Goal: Find specific page/section: Find specific page/section

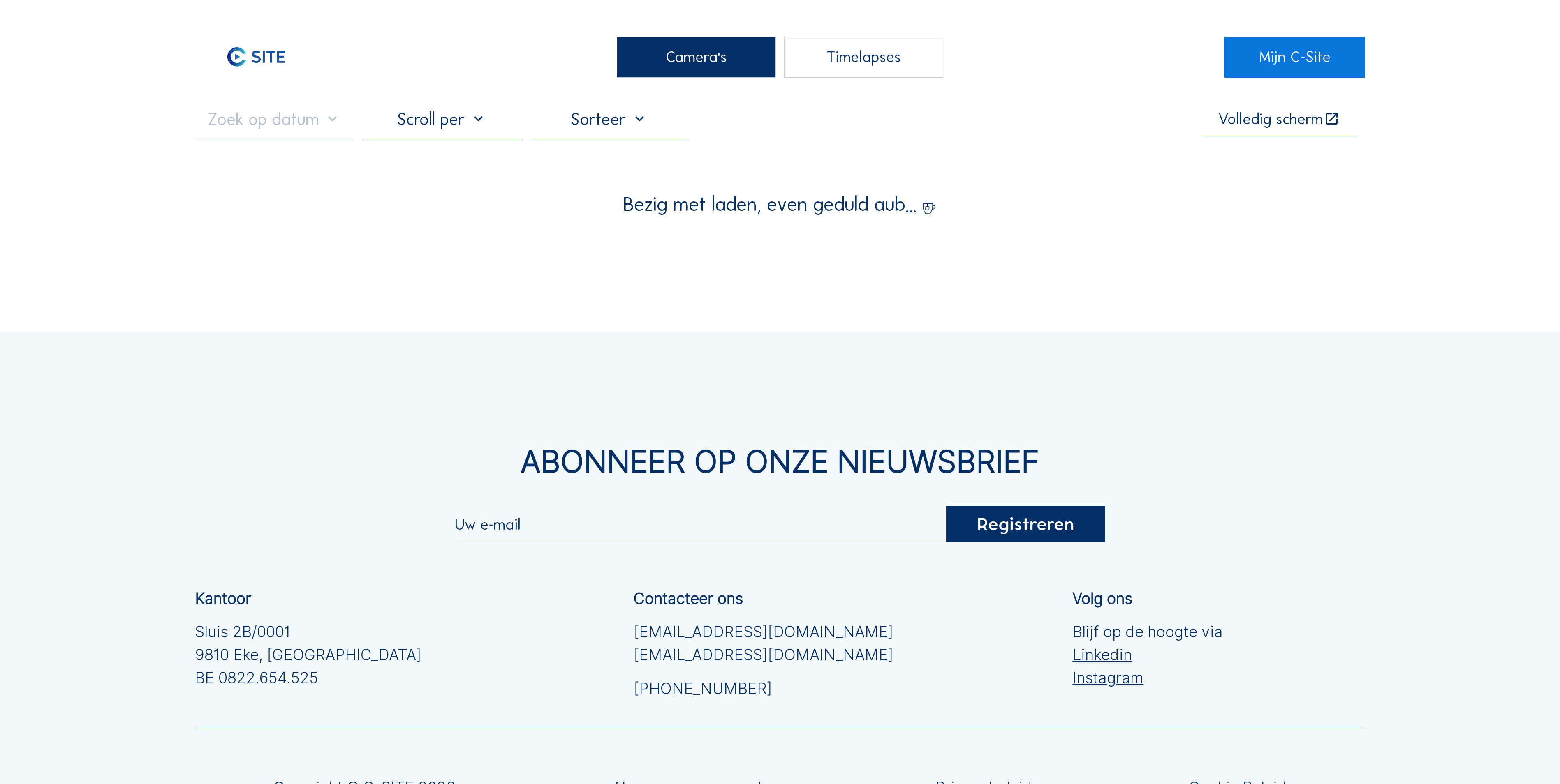
drag, startPoint x: 663, startPoint y: 73, endPoint x: 593, endPoint y: 75, distance: 70.0
click at [662, 73] on div "Camera's" at bounding box center [696, 57] width 159 height 41
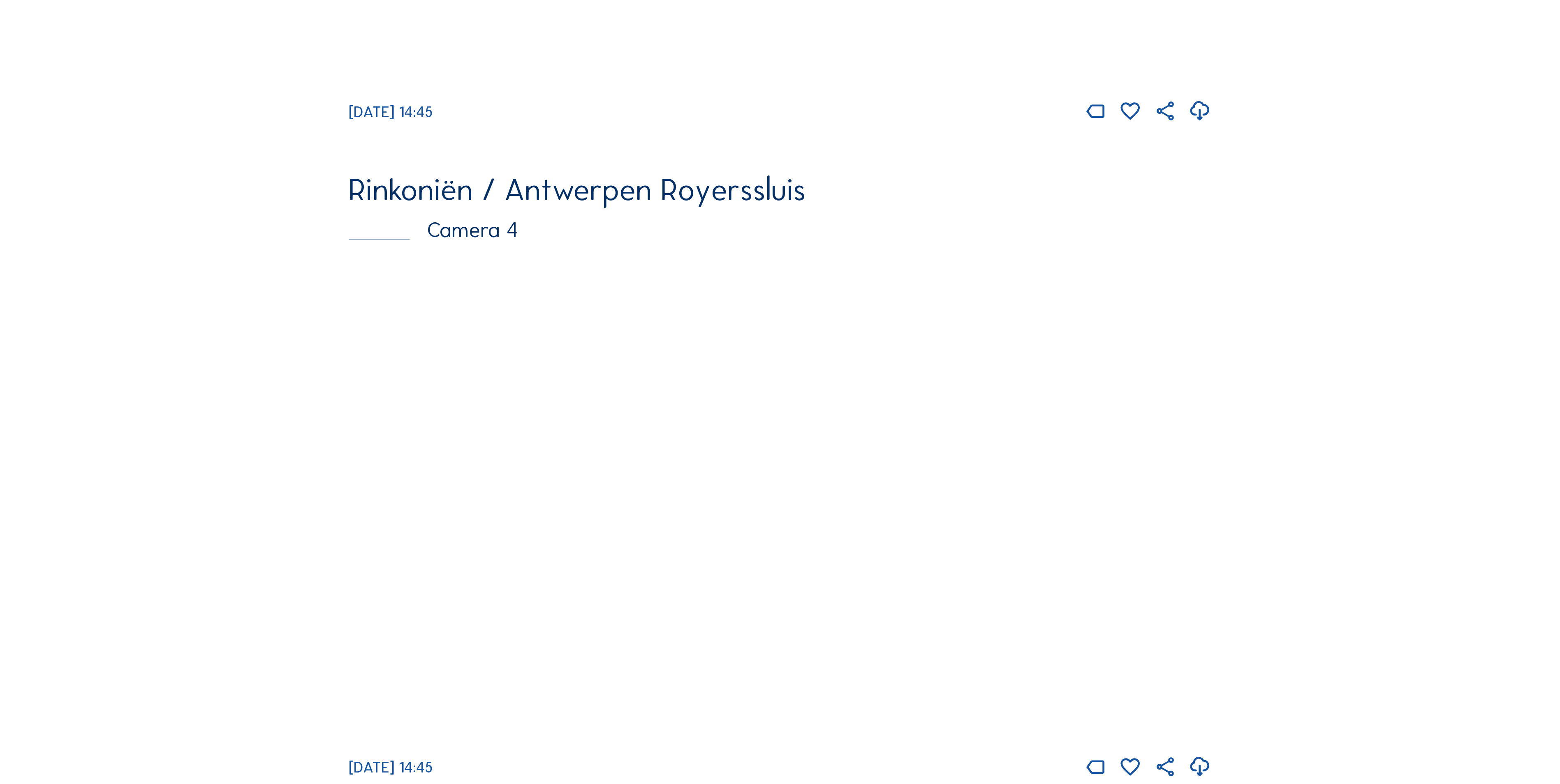
scroll to position [1891, 0]
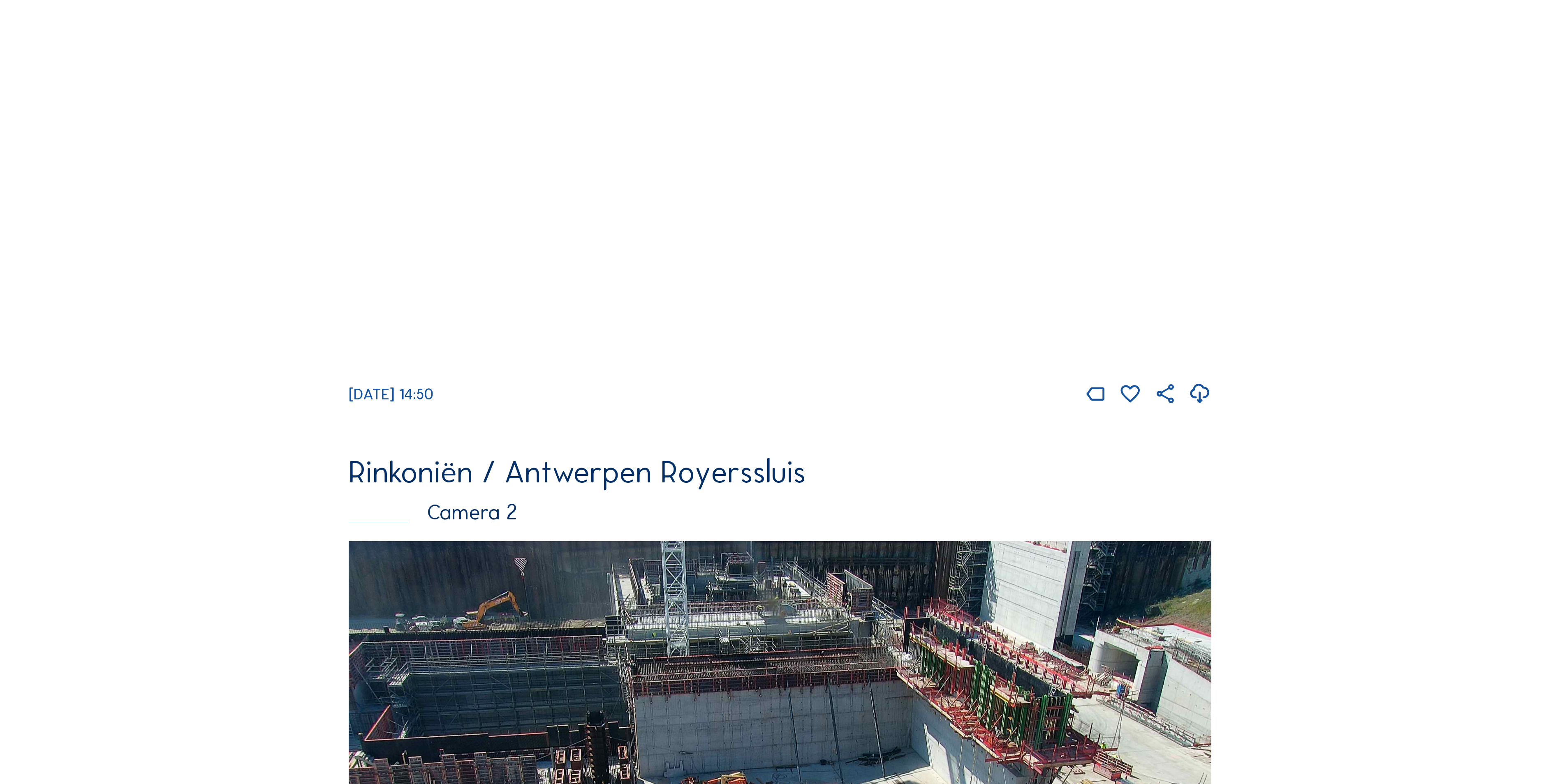
scroll to position [165, 0]
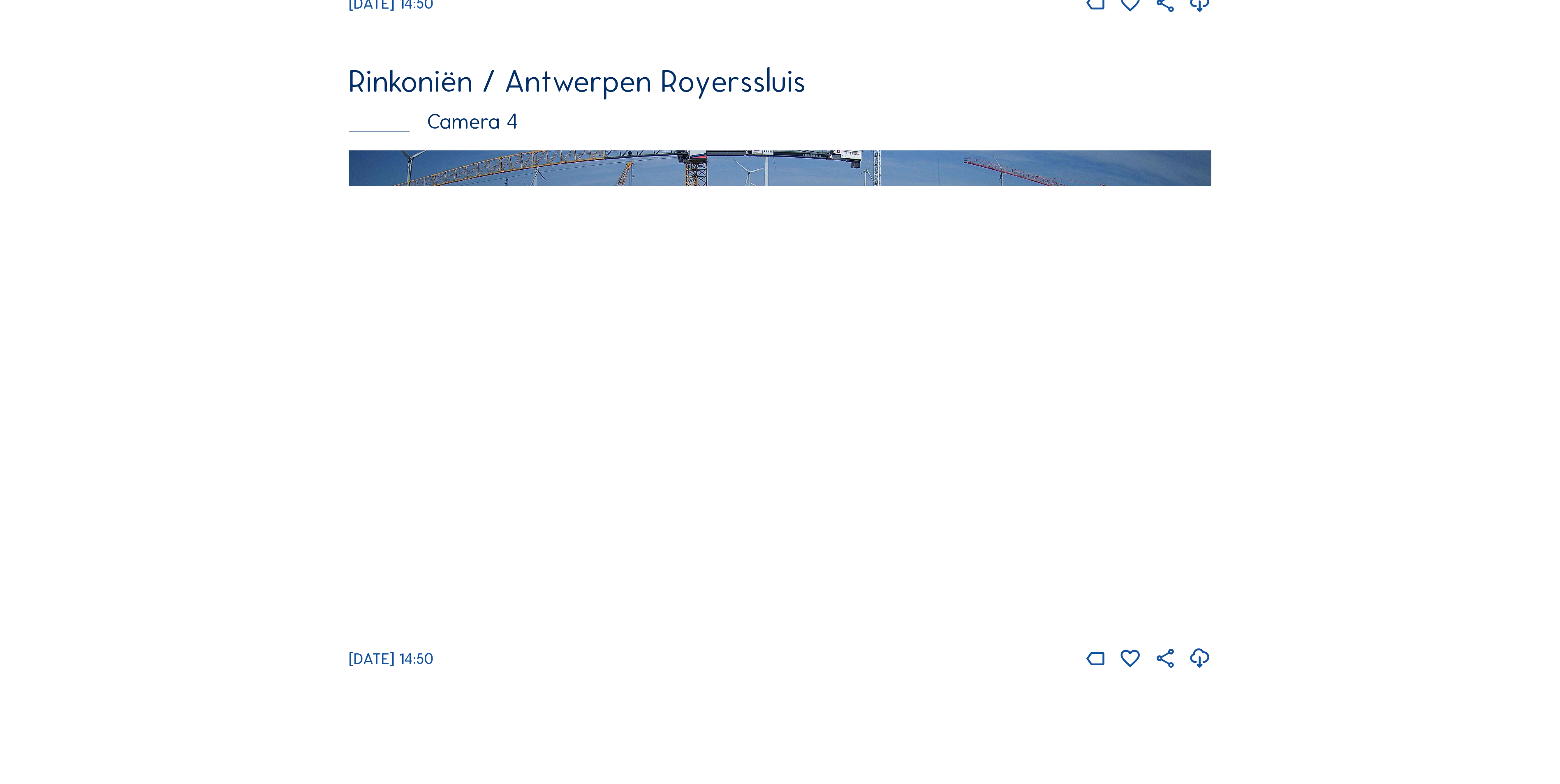
scroll to position [2302, 0]
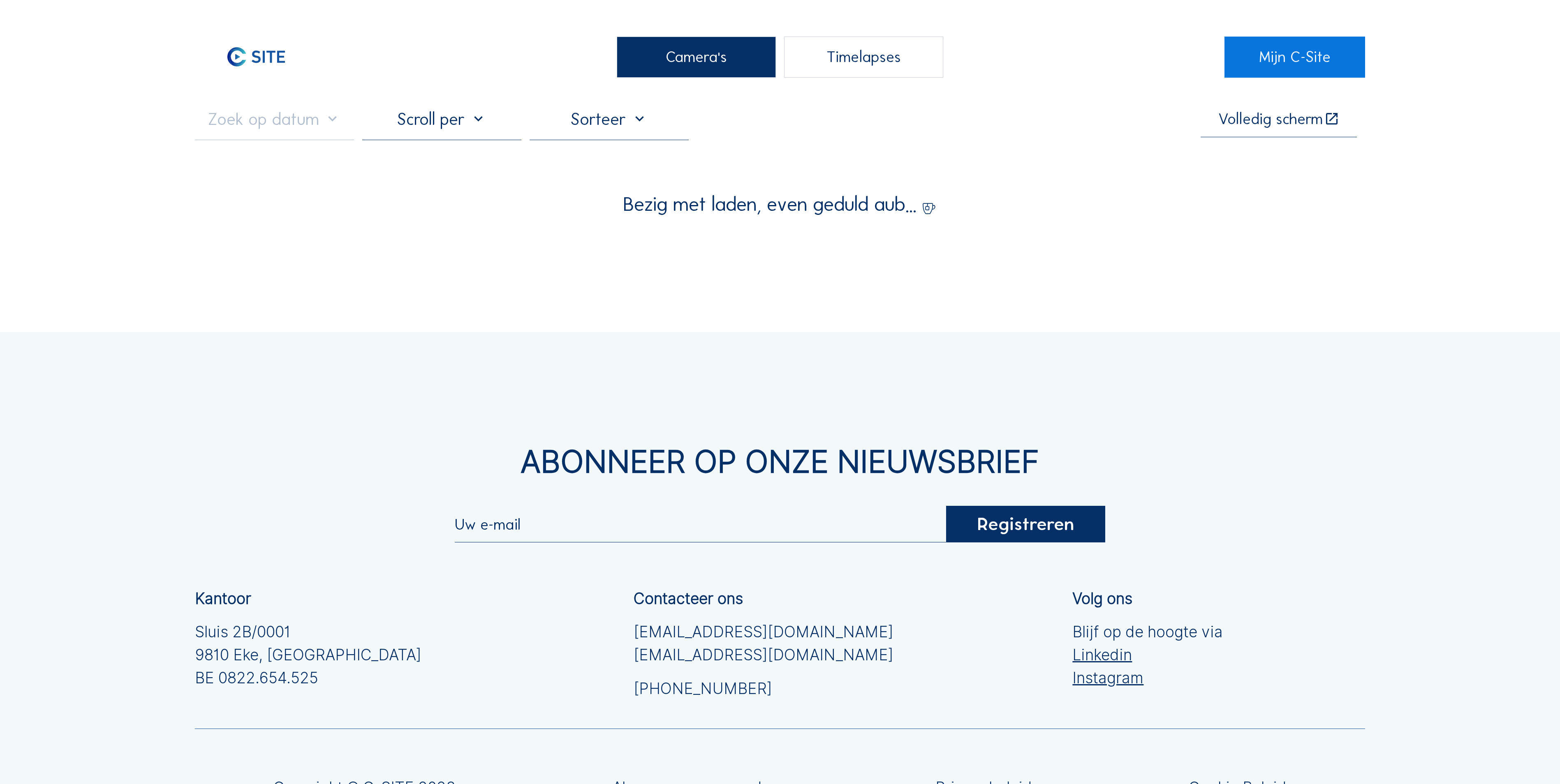
click at [675, 72] on div "Camera's" at bounding box center [696, 57] width 159 height 41
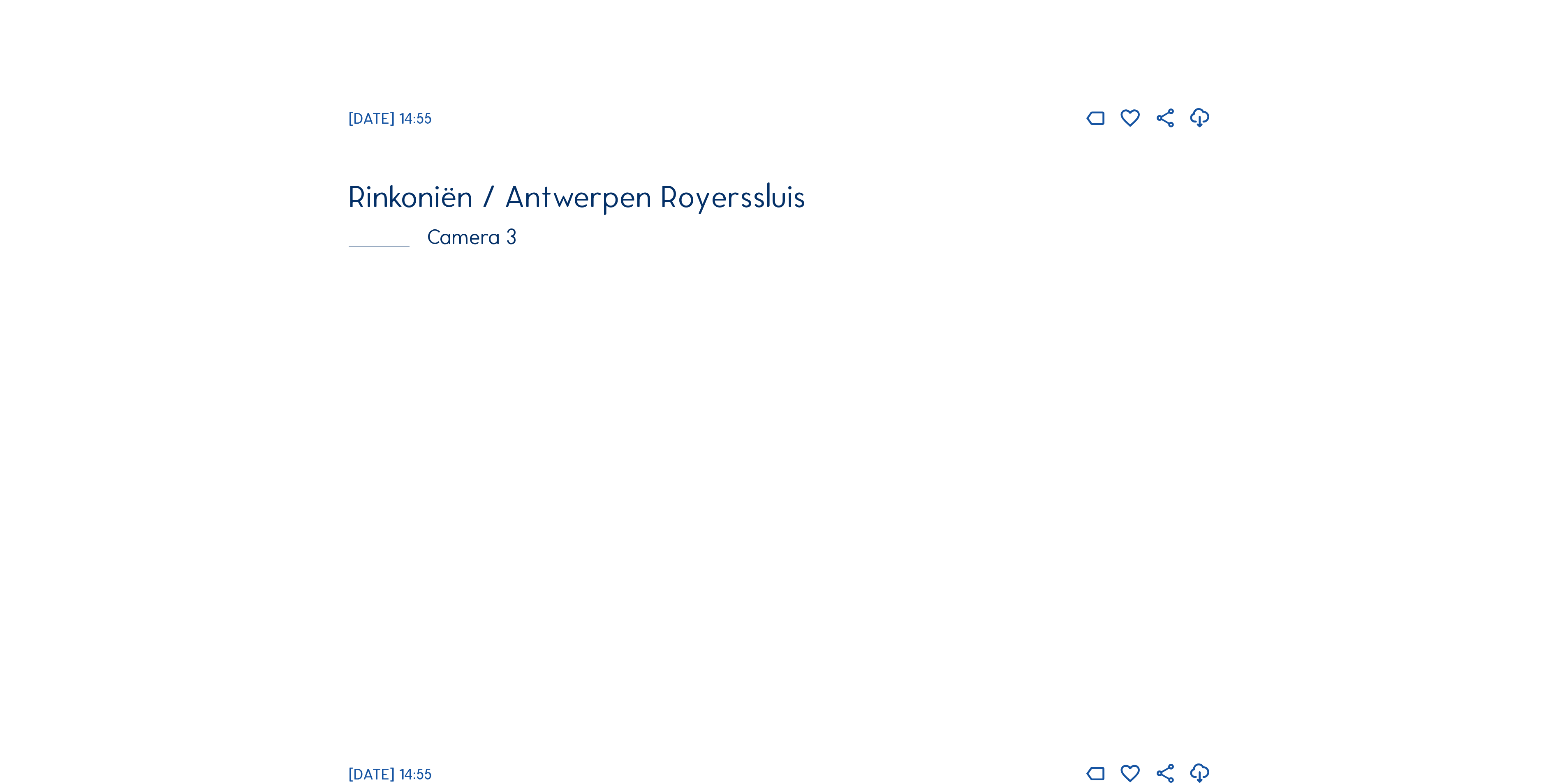
scroll to position [1151, 0]
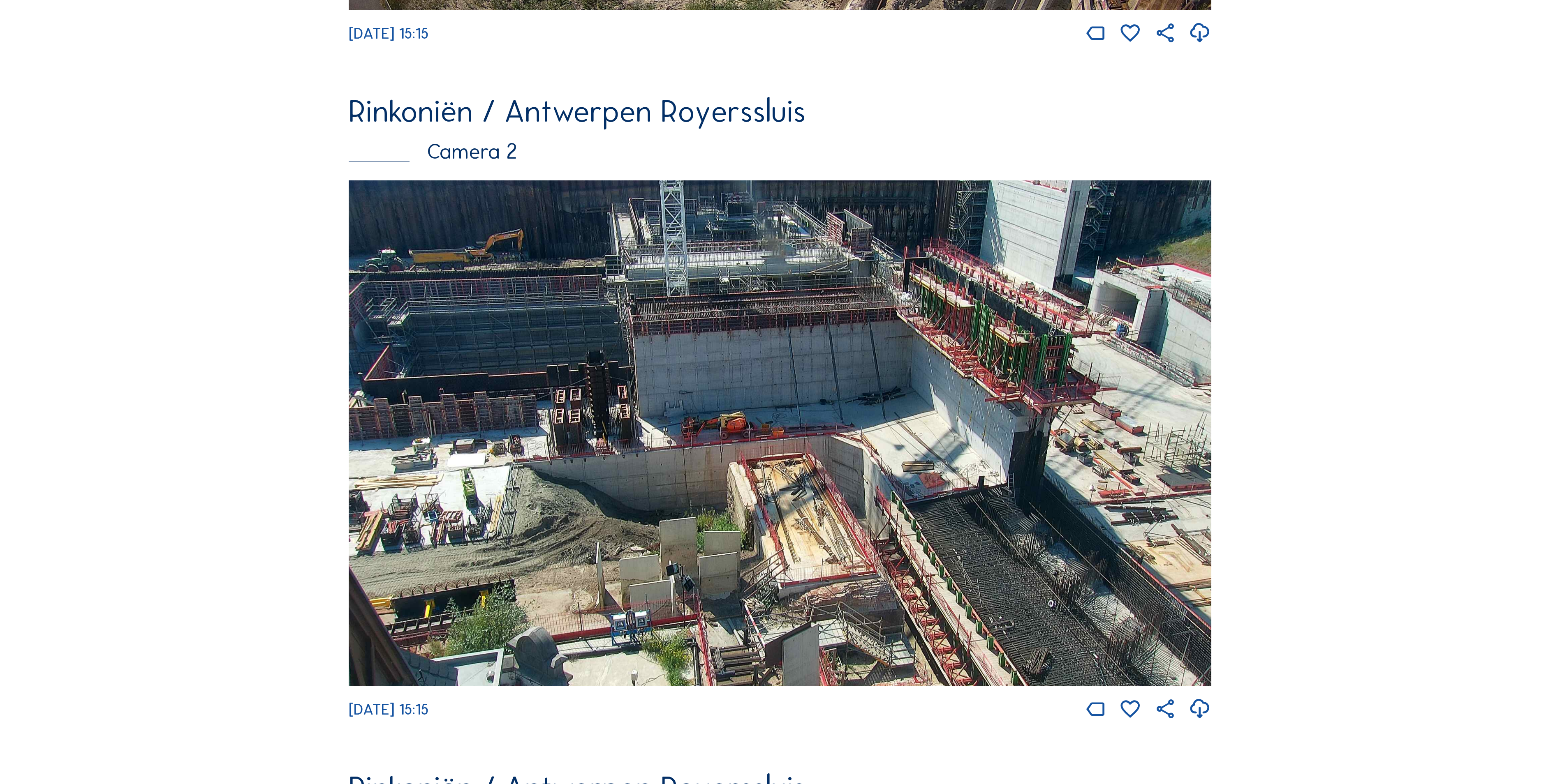
scroll to position [740, 0]
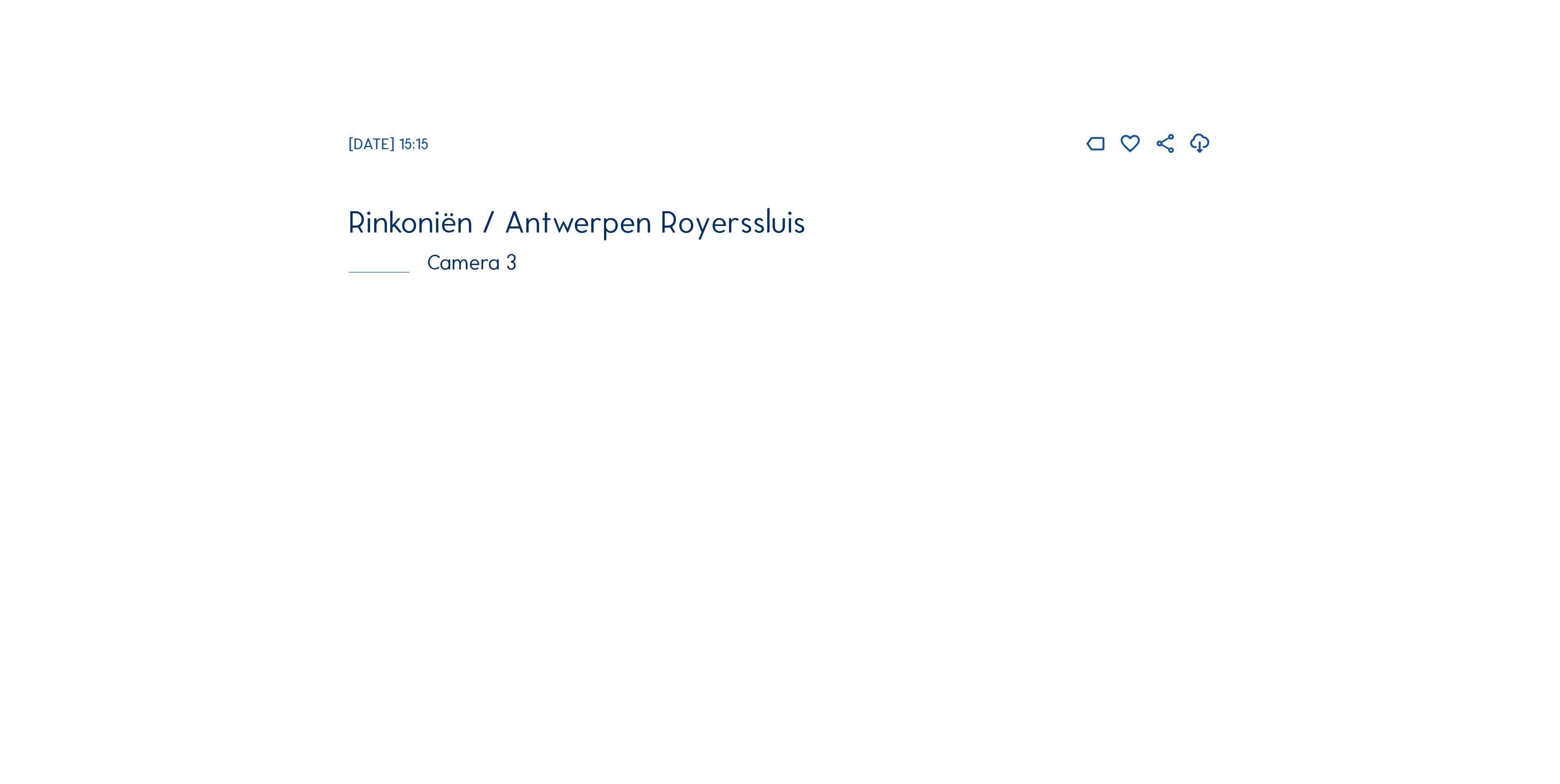
scroll to position [1397, 0]
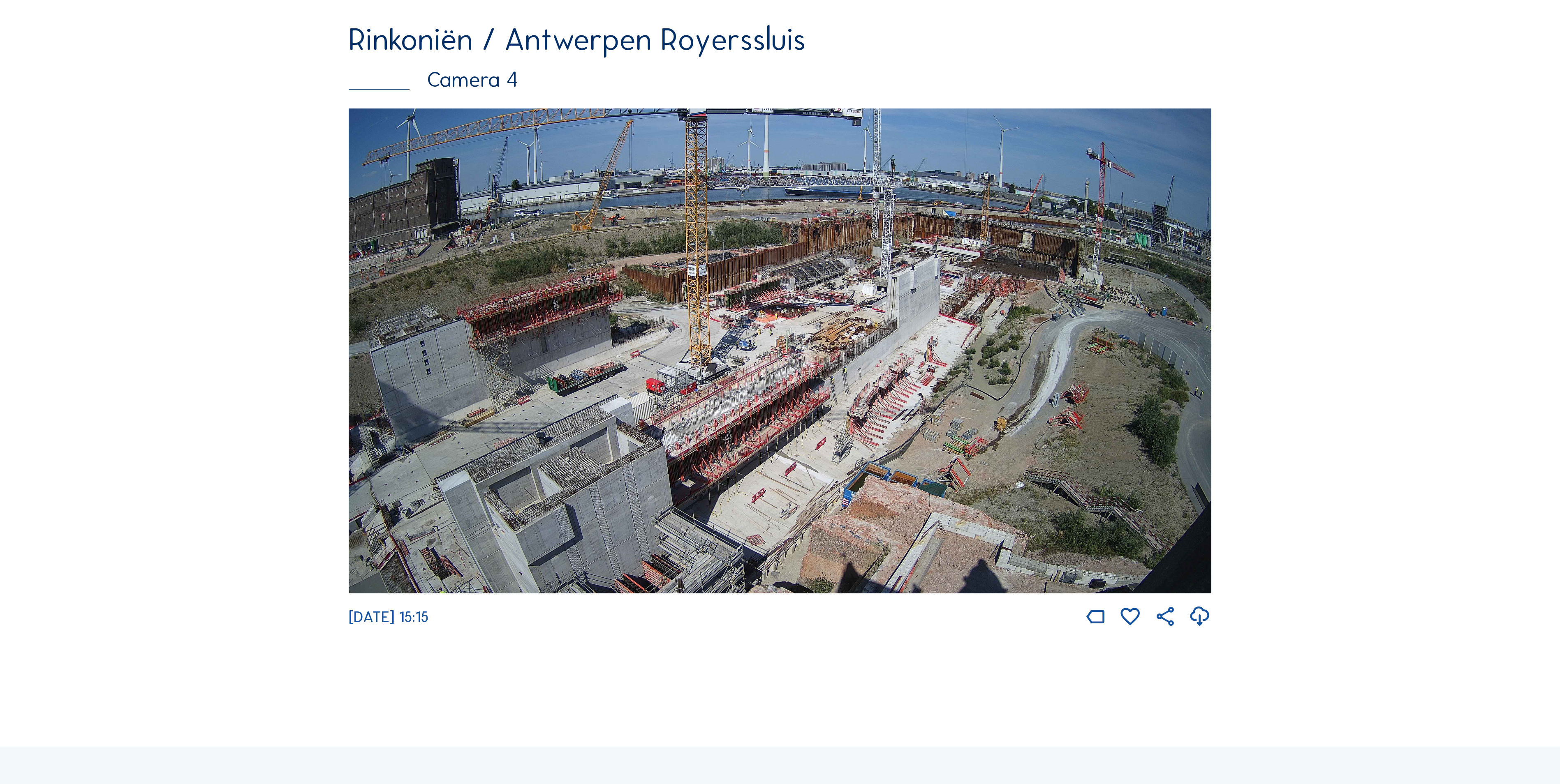
scroll to position [2055, 0]
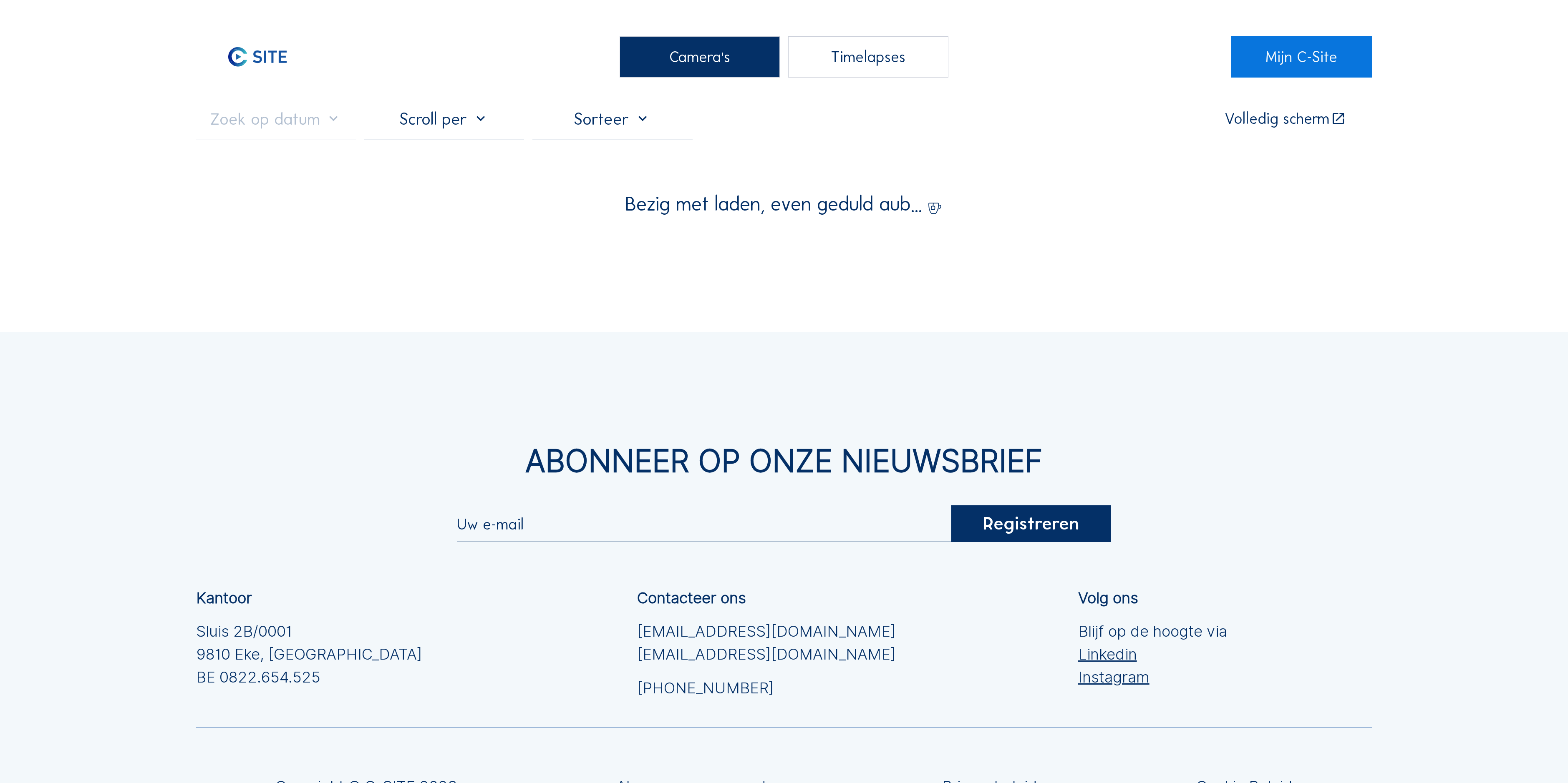
click at [654, 70] on div "Camera's" at bounding box center [699, 56] width 160 height 41
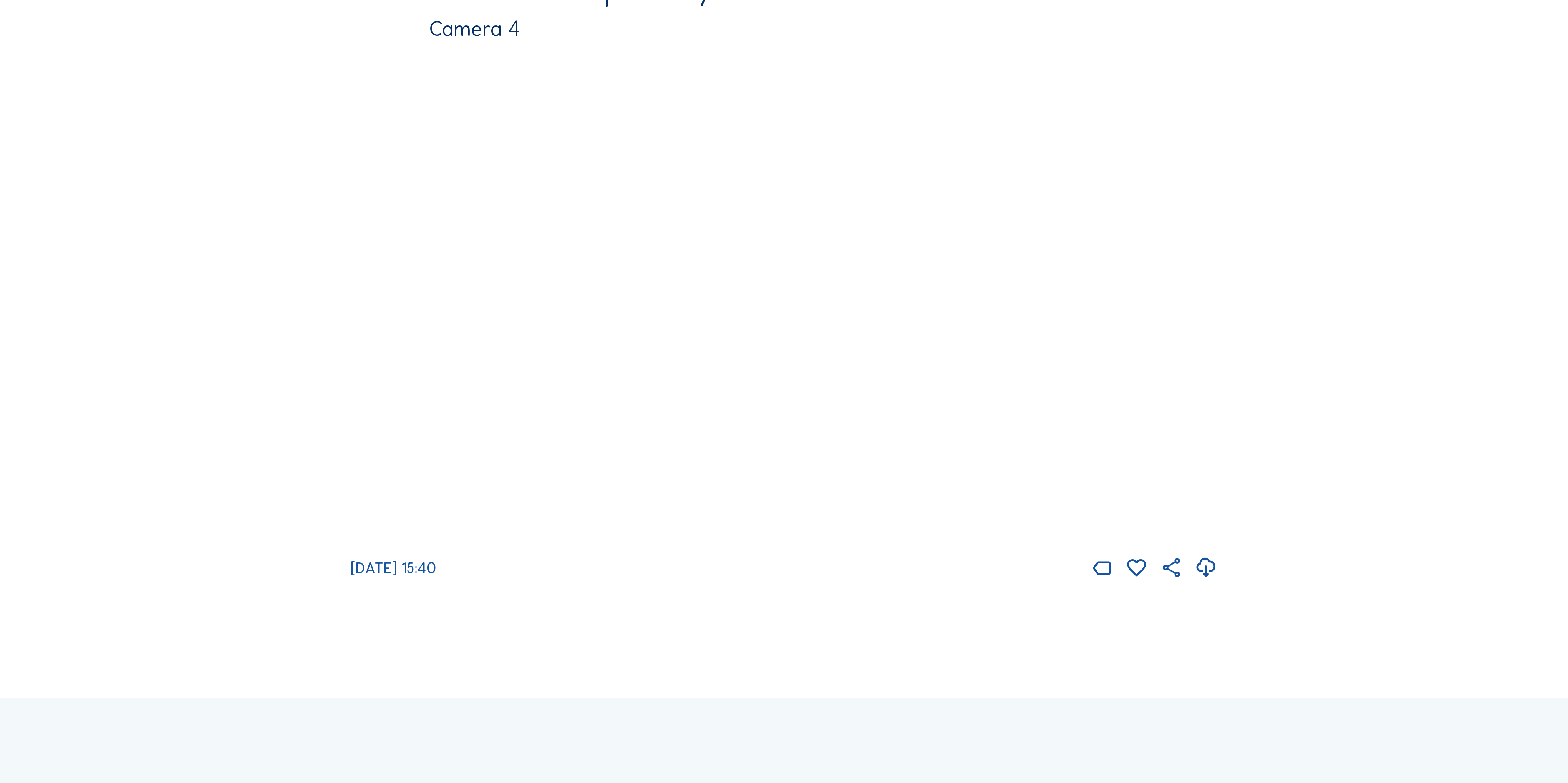
scroll to position [2168, 0]
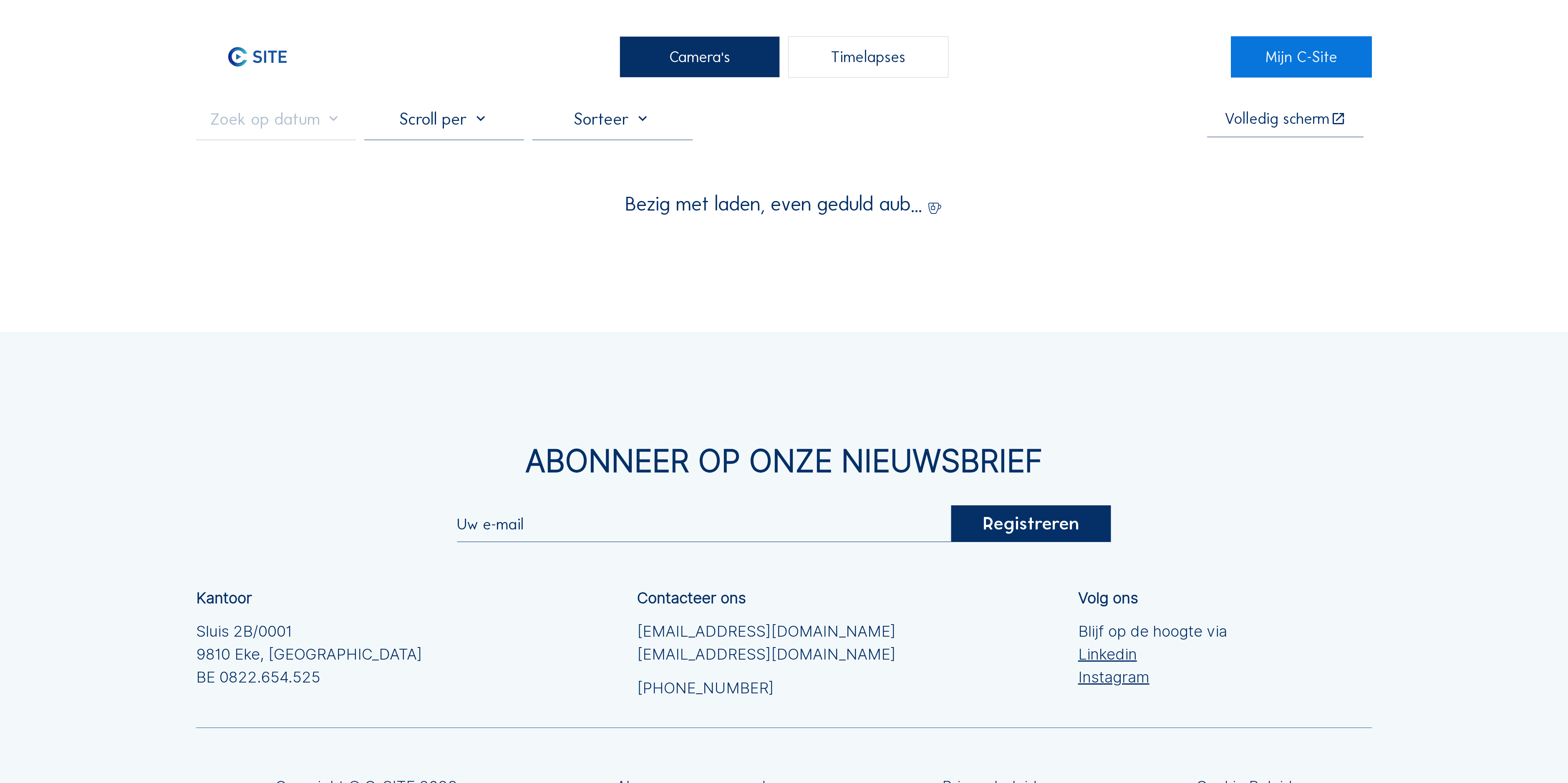
click at [643, 58] on div "Camera's" at bounding box center [699, 56] width 160 height 41
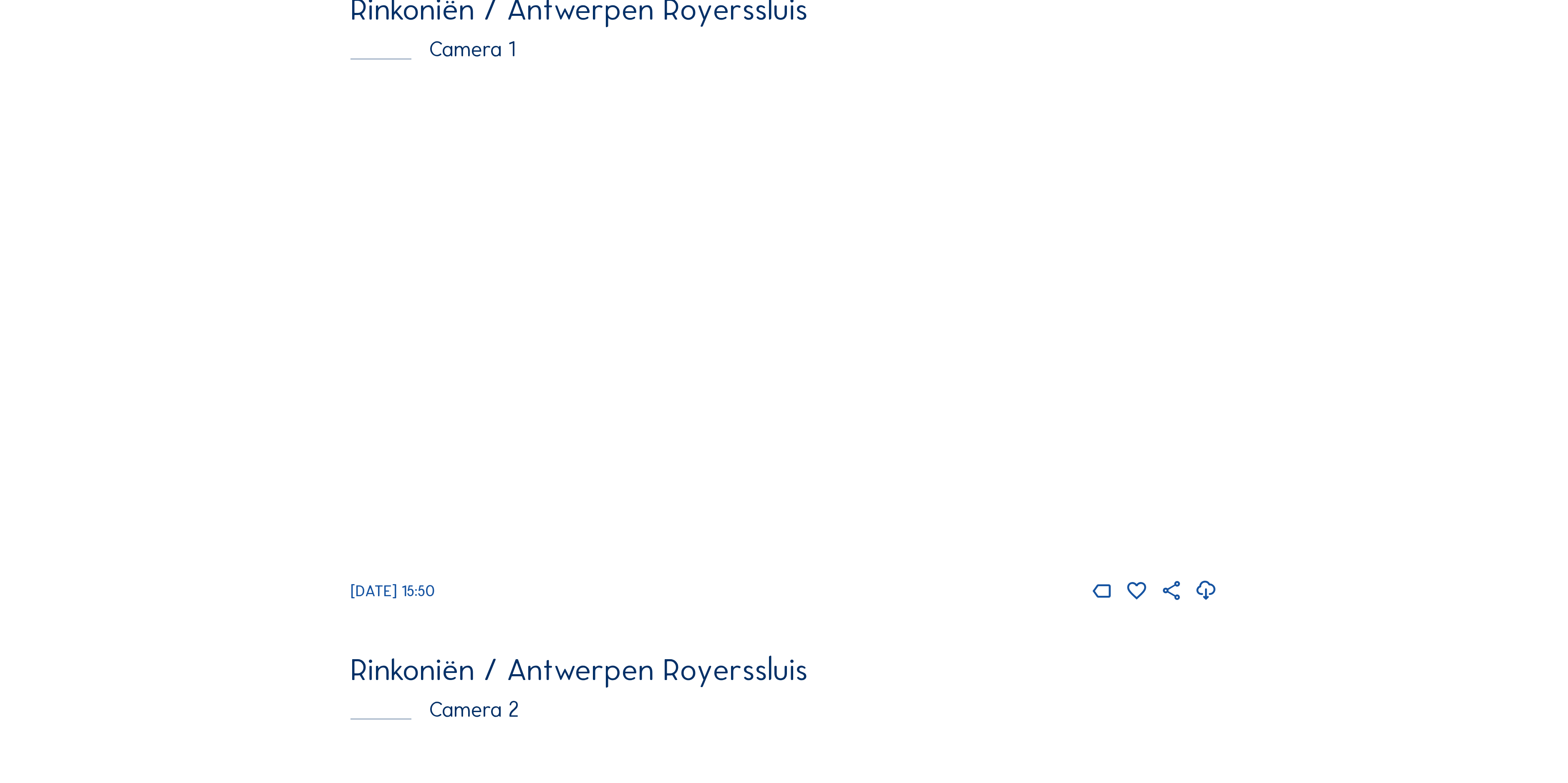
scroll to position [167, 0]
